Goal: Task Accomplishment & Management: Complete application form

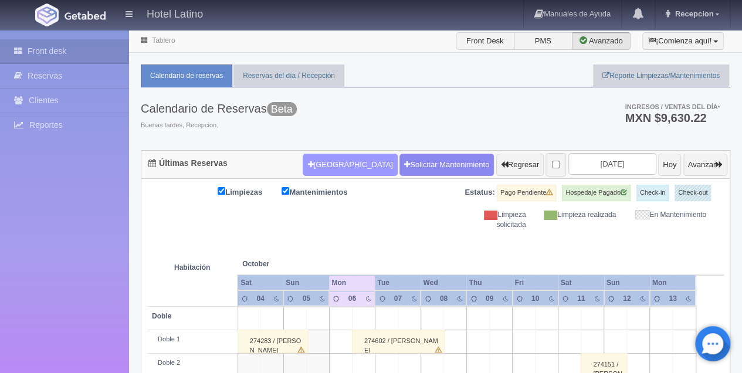
click at [342, 166] on button "[GEOGRAPHIC_DATA]" at bounding box center [350, 165] width 94 height 22
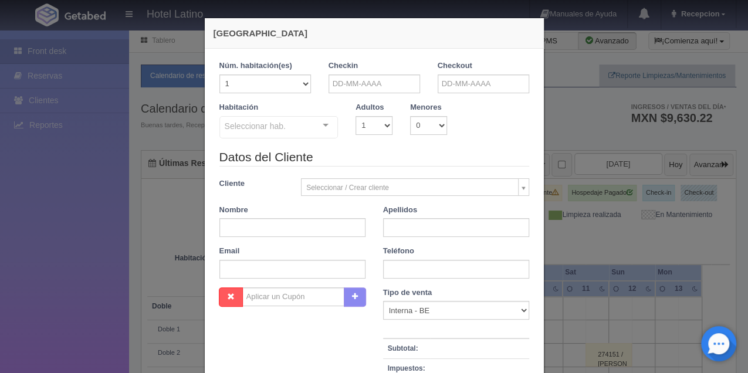
checkbox input "false"
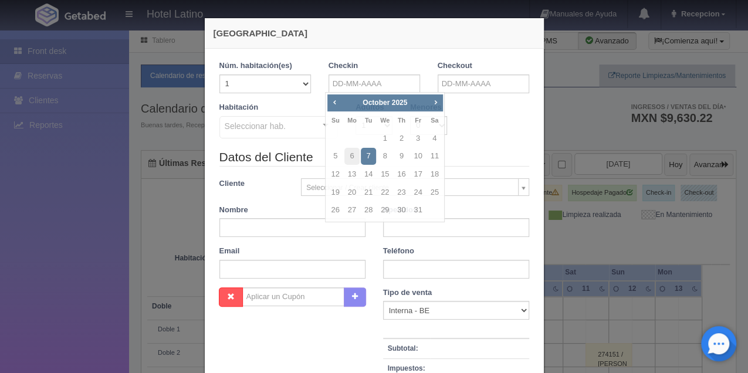
click at [357, 93] on div "Prev Next [DATE] Su Mo Tu We Th Fr Sa 1 2 3 4 5 6 7 8 9 10 11 12 13 14 15 16 17…" at bounding box center [385, 157] width 120 height 130
click at [434, 103] on span "Next" at bounding box center [435, 101] width 9 height 9
click at [400, 210] on link "27" at bounding box center [401, 210] width 15 height 17
type input "[DATE]"
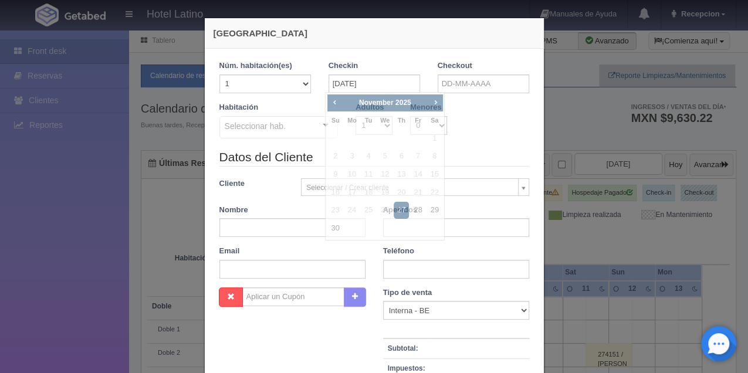
checkbox input "false"
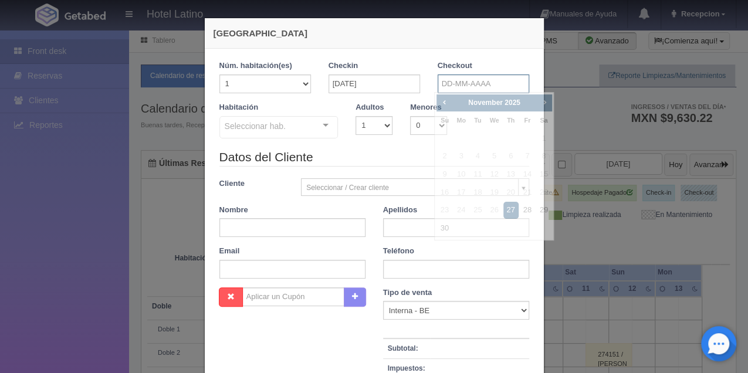
drag, startPoint x: 471, startPoint y: 87, endPoint x: 481, endPoint y: 134, distance: 48.1
click at [471, 87] on input "text" at bounding box center [484, 84] width 92 height 19
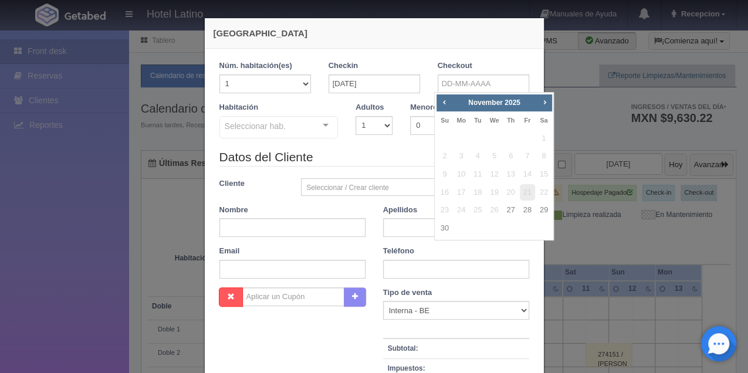
click at [530, 198] on span "21" at bounding box center [527, 192] width 15 height 17
click at [523, 208] on tr "23 24 25 26 27 28 29" at bounding box center [495, 210] width 116 height 18
click at [523, 208] on link "28" at bounding box center [527, 210] width 15 height 17
type input "[DATE]"
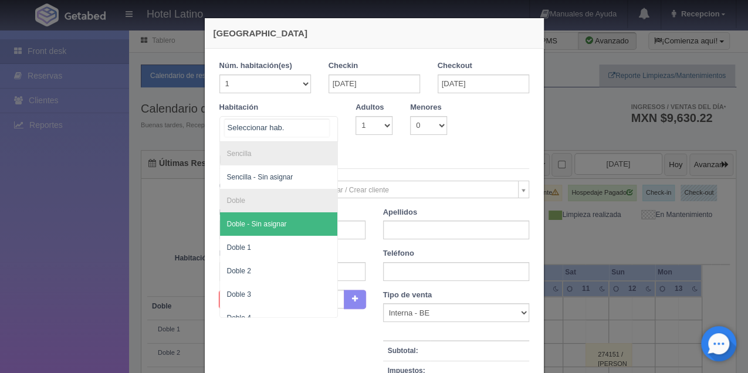
click at [296, 218] on span "Doble - Sin asignar" at bounding box center [279, 223] width 118 height 23
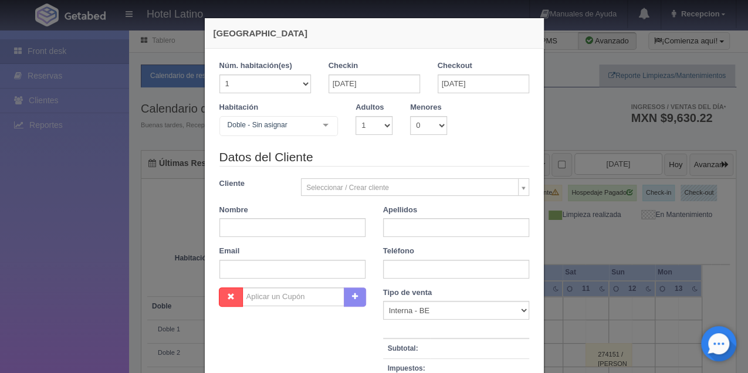
checkbox input "false"
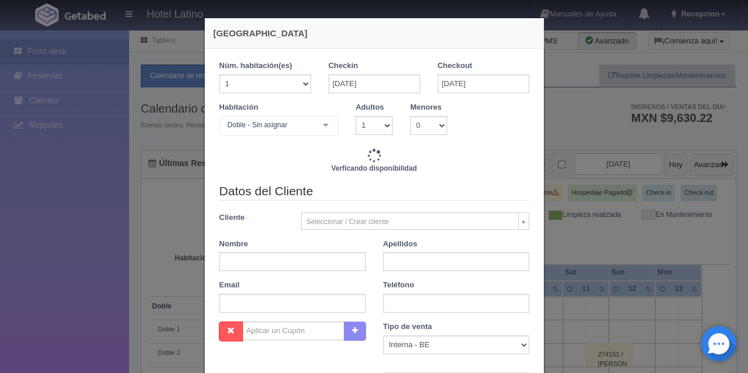
type input "770.00"
checkbox input "false"
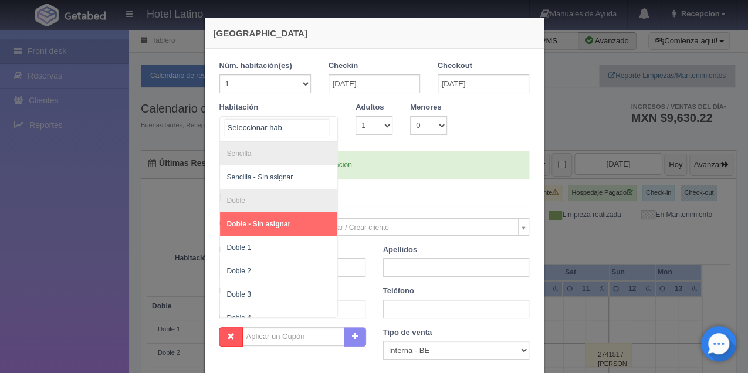
click at [309, 133] on div at bounding box center [279, 129] width 119 height 26
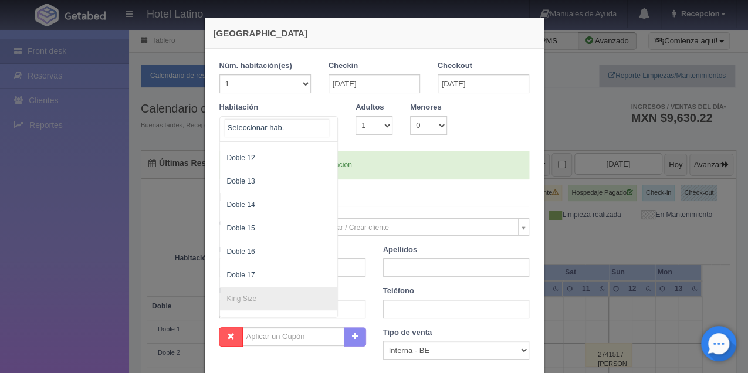
scroll to position [352, 0]
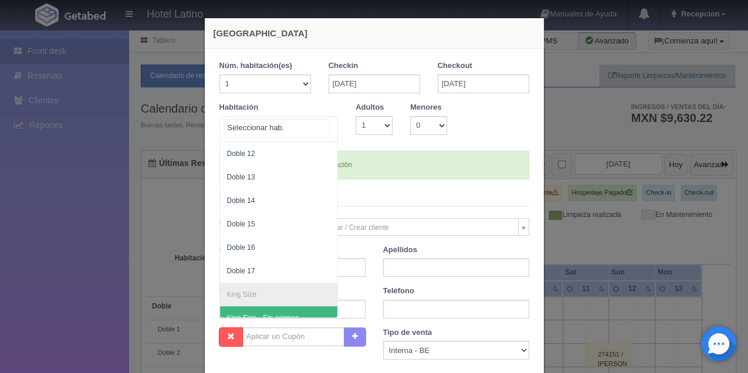
click at [310, 312] on span "King Size - Sin asignar" at bounding box center [279, 317] width 118 height 23
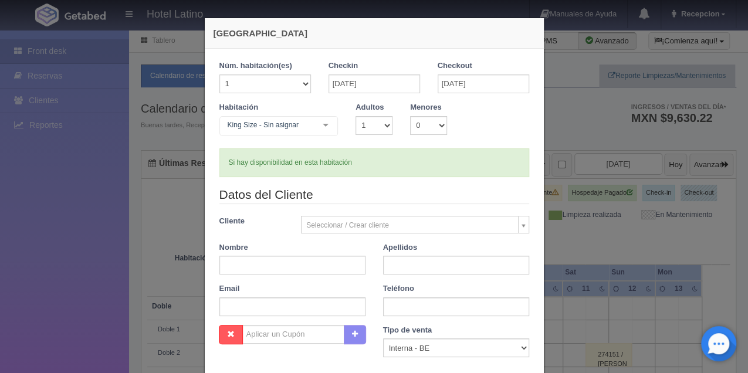
checkbox input "false"
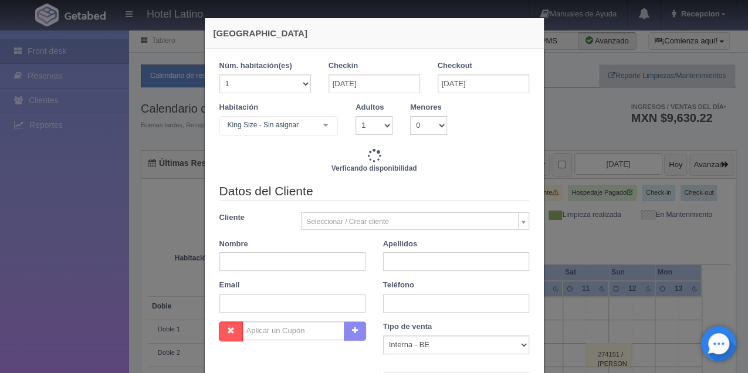
type input "740.00"
checkbox input "false"
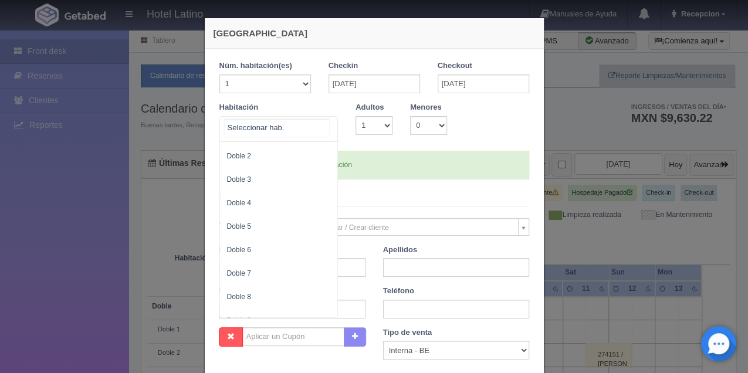
scroll to position [0, 0]
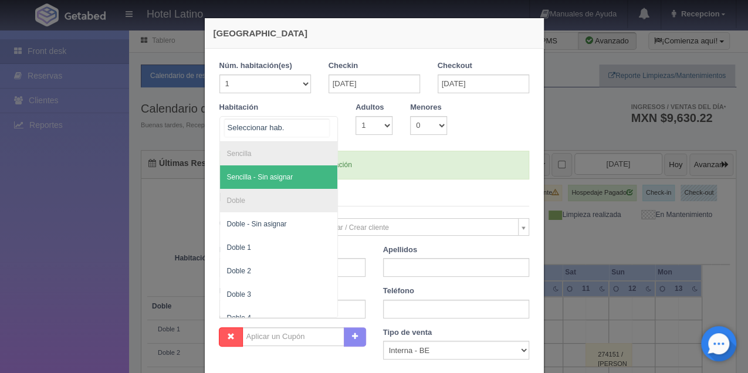
click at [277, 171] on span "Sencilla - Sin asignar" at bounding box center [279, 177] width 118 height 23
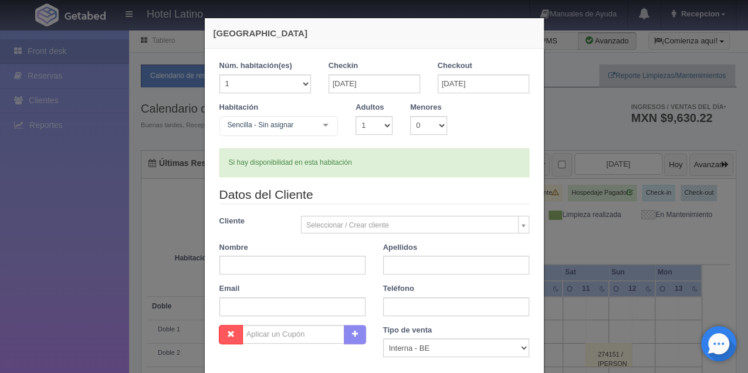
checkbox input "false"
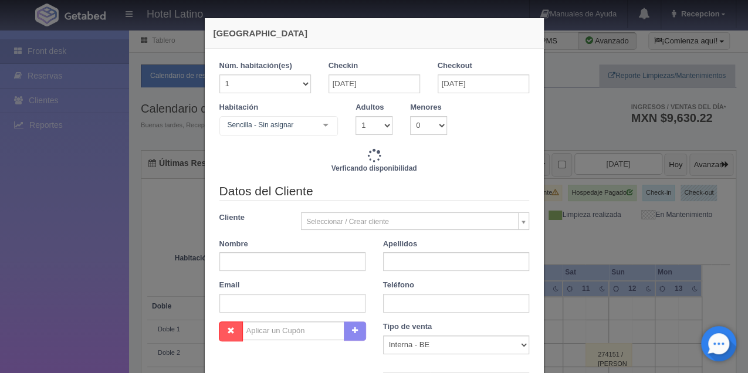
type input "720.00"
checkbox input "false"
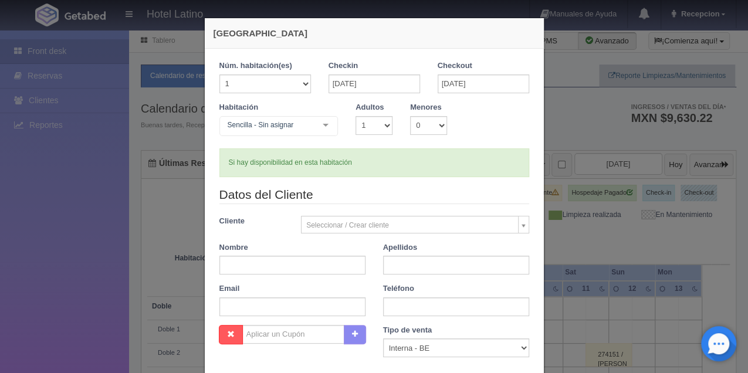
click at [572, 103] on div "[GEOGRAPHIC_DATA] 1 Núm. habitación(es) 1 2 3 4 5 6 7 8 9 10 11 12 13 14 15 16 …" at bounding box center [374, 186] width 748 height 373
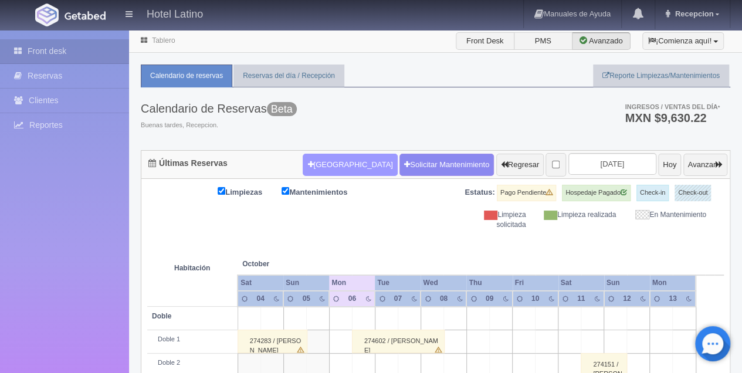
click at [345, 167] on button "[GEOGRAPHIC_DATA]" at bounding box center [350, 165] width 94 height 22
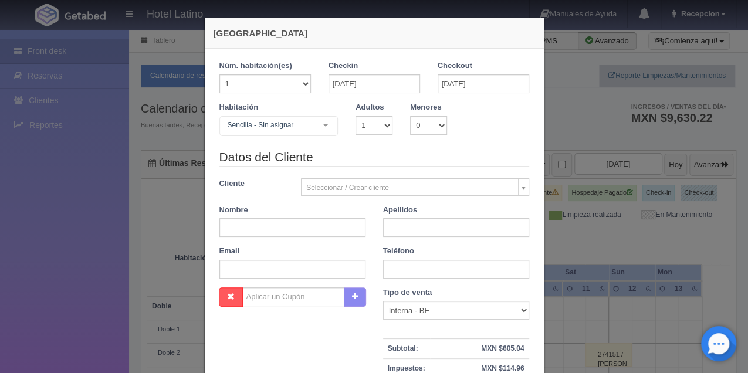
checkbox input "false"
click at [390, 76] on input "[DATE]" at bounding box center [375, 84] width 92 height 19
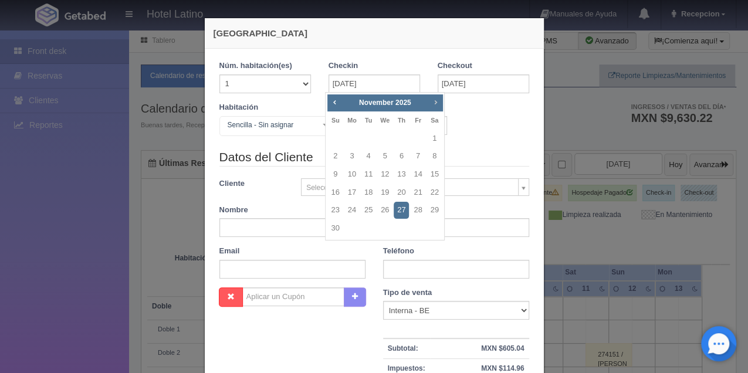
click at [434, 99] on span "Next" at bounding box center [435, 101] width 9 height 9
click at [385, 208] on link "31" at bounding box center [384, 210] width 15 height 17
type input "[DATE]"
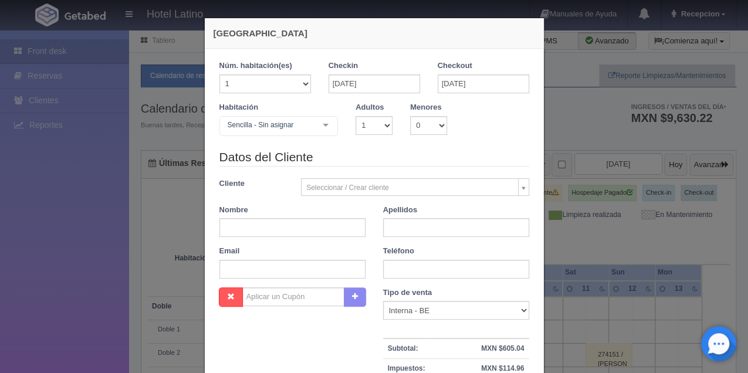
checkbox input "false"
click at [465, 81] on input "[DATE]" at bounding box center [484, 84] width 92 height 19
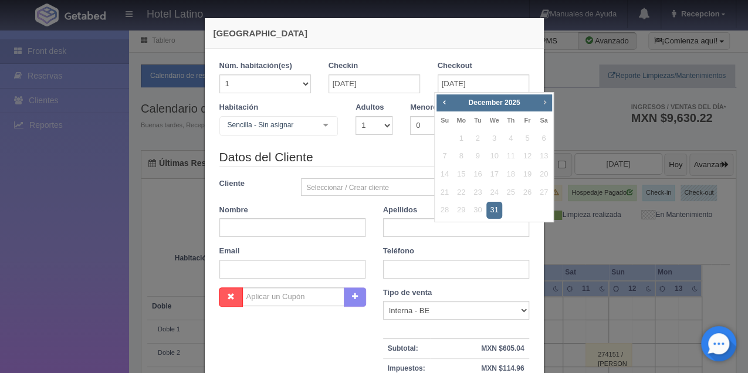
click at [541, 102] on span "Next" at bounding box center [544, 101] width 9 height 9
click at [548, 133] on link "3" at bounding box center [543, 138] width 15 height 17
type input "[DATE]"
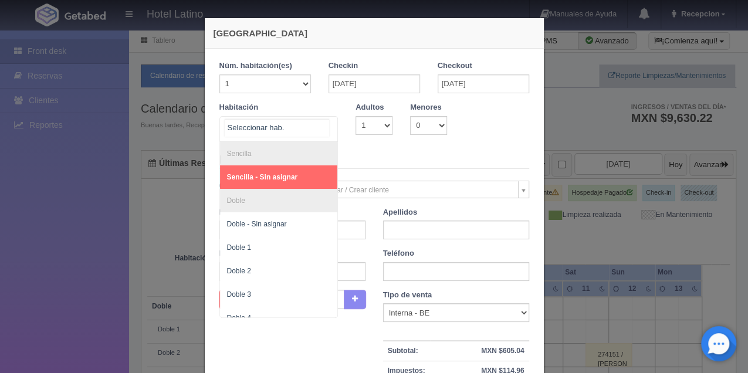
click at [315, 130] on div at bounding box center [325, 126] width 23 height 18
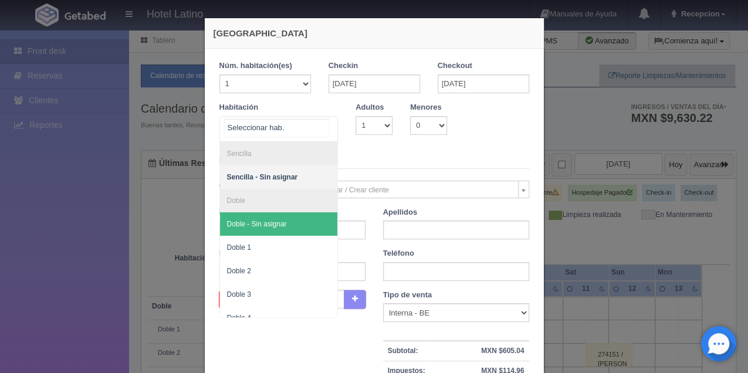
click at [281, 231] on span "Doble - Sin asignar" at bounding box center [279, 223] width 118 height 23
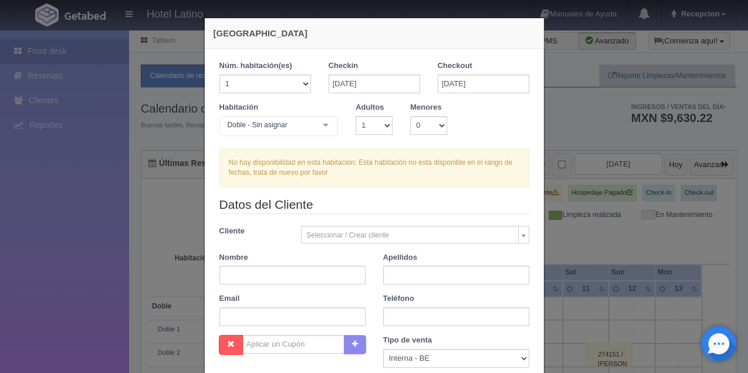
click at [314, 121] on div at bounding box center [325, 126] width 23 height 18
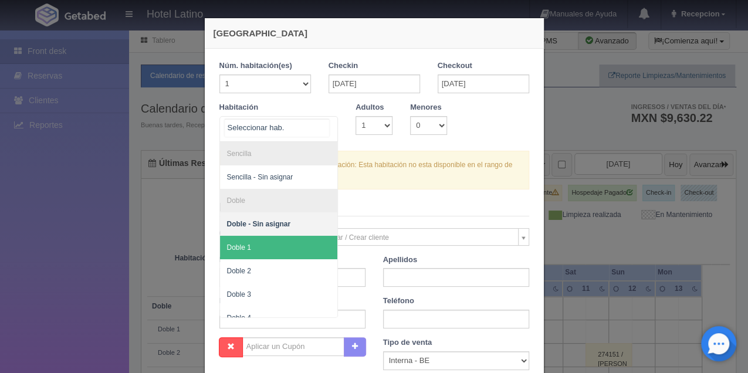
click at [250, 242] on span "Doble 1" at bounding box center [279, 247] width 118 height 23
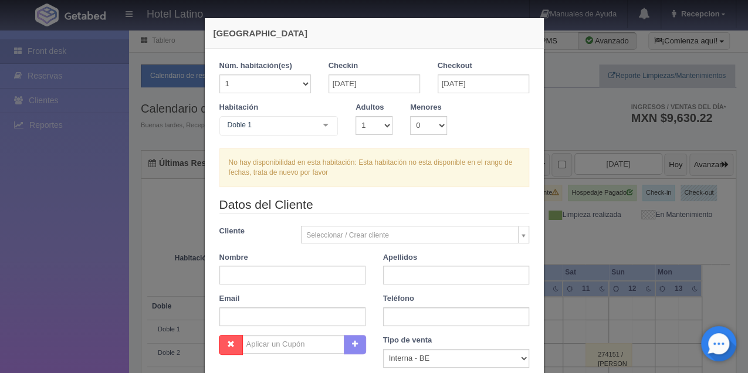
checkbox input "false"
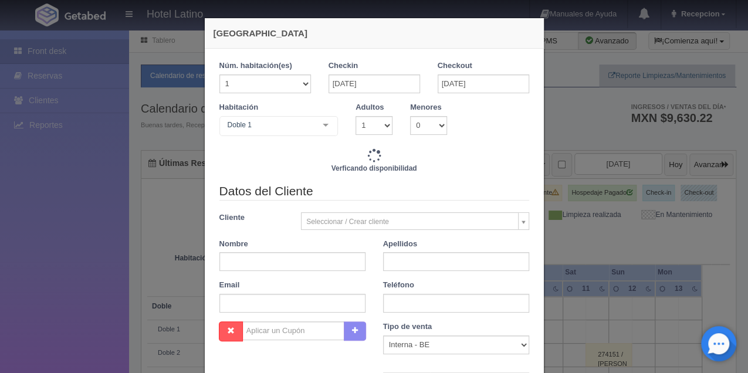
type input "2310.00"
checkbox input "false"
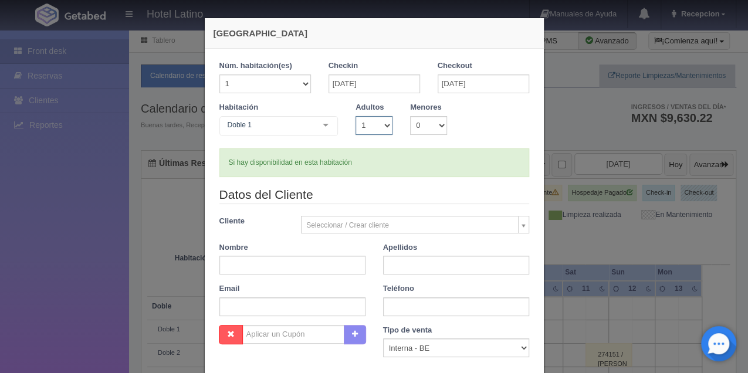
click at [372, 124] on select "1 2 3 4 5 6 7 8 9 10" at bounding box center [374, 125] width 37 height 19
select select "4"
click at [356, 116] on select "1 2 3 4 5 6 7 8 9 10" at bounding box center [374, 125] width 37 height 19
checkbox input "false"
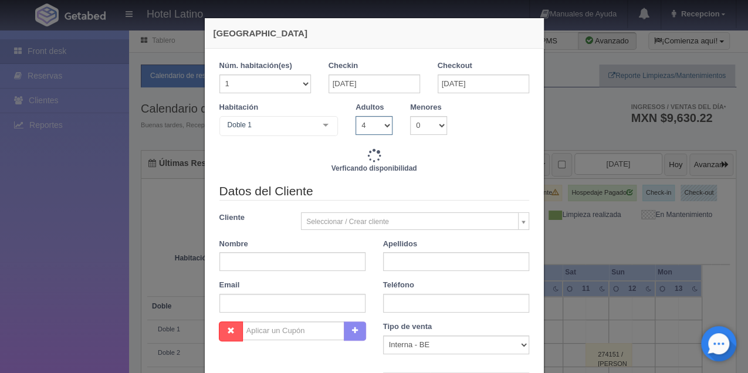
drag, startPoint x: 373, startPoint y: 121, endPoint x: 376, endPoint y: 134, distance: 12.5
click at [373, 121] on select "1 2 3 4 5 6 7 8 9 10" at bounding box center [374, 125] width 37 height 19
type input "2610.00"
checkbox input "false"
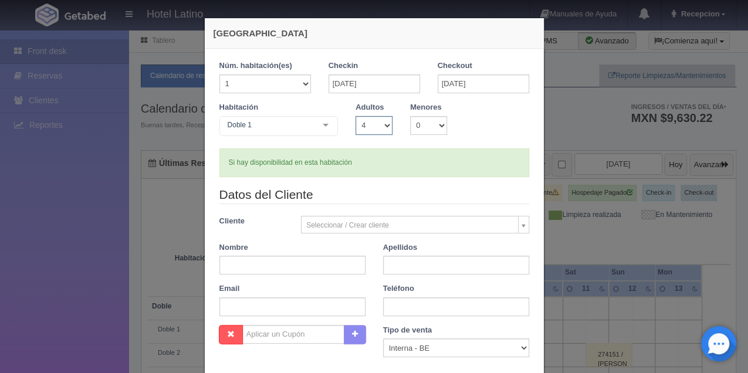
select select "3"
click at [356, 116] on select "1 2 3 4 5 6 7 8 9 10" at bounding box center [374, 125] width 37 height 19
checkbox input "false"
click at [424, 126] on select "0 1 2 3 4 5 6 7 8 9 10" at bounding box center [428, 125] width 37 height 19
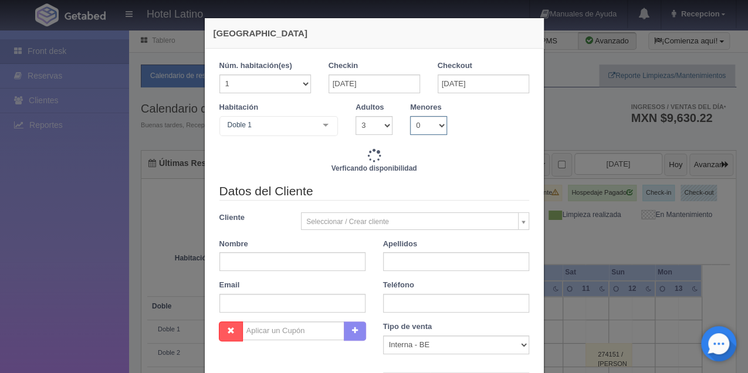
type input "2610.00"
checkbox input "false"
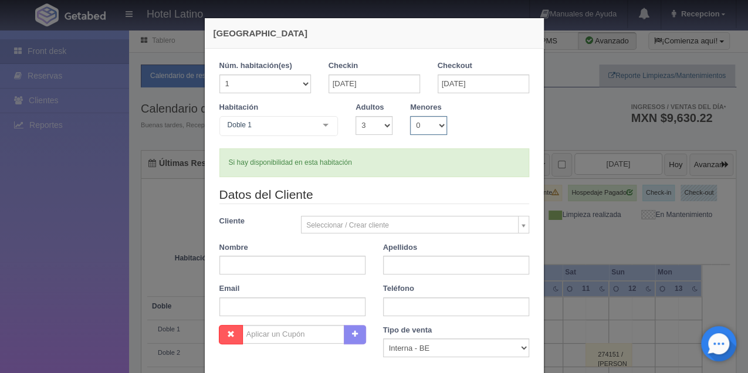
select select "1"
click at [410, 116] on select "0 1 2 3 4 5 6 7 8 9 10" at bounding box center [428, 125] width 37 height 19
checkbox input "false"
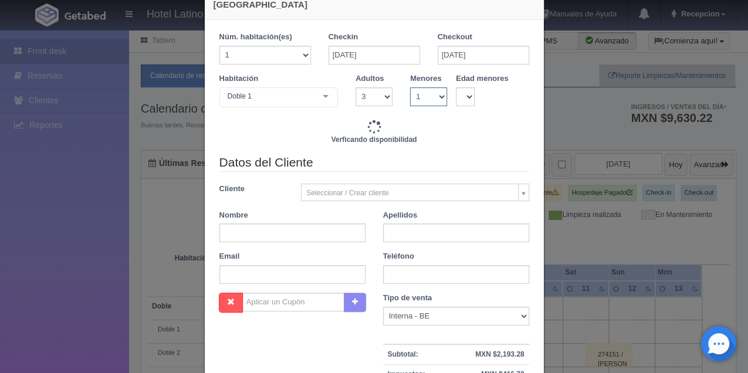
type input "2610.00"
checkbox input "false"
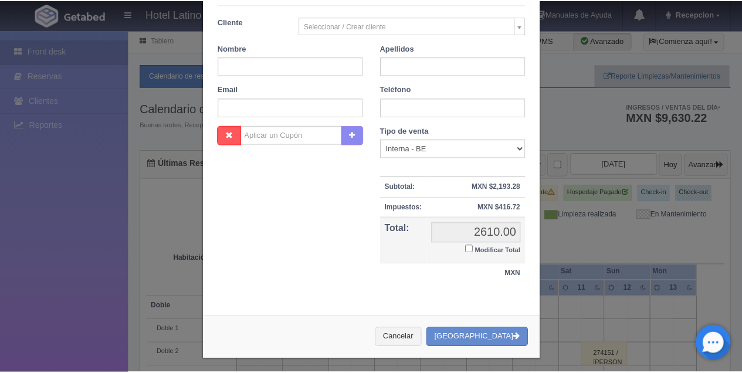
scroll to position [201, 0]
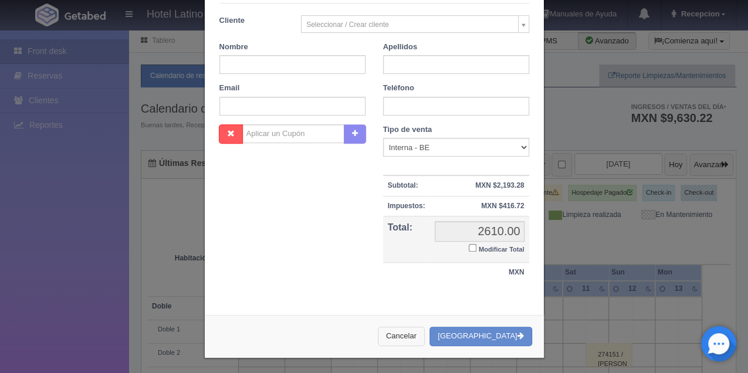
click at [416, 327] on button "Cancelar" at bounding box center [401, 336] width 47 height 19
